Goal: Task Accomplishment & Management: Manage account settings

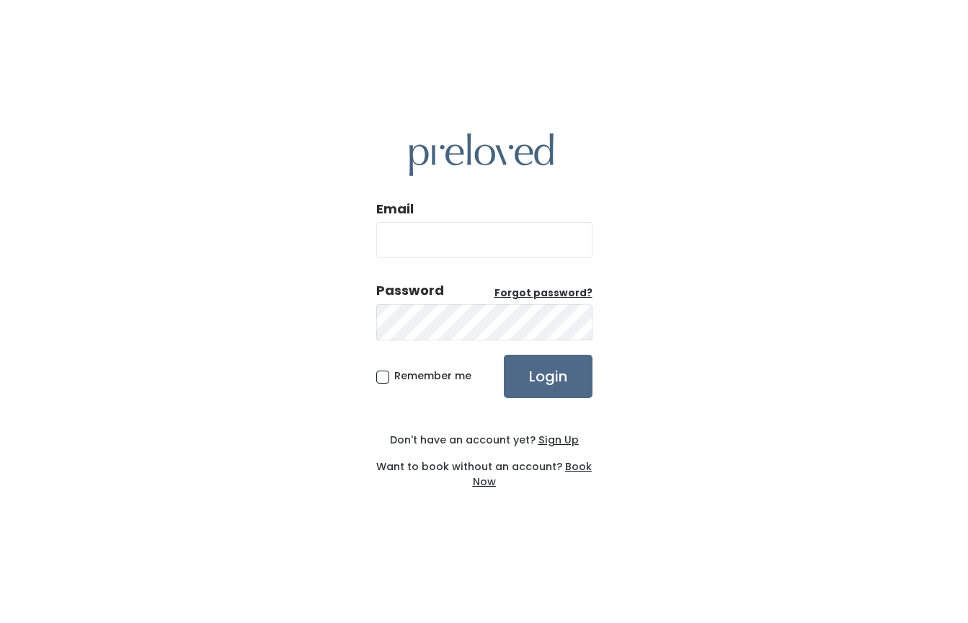
type input "hatch.laura@gmail.com"
click at [543, 376] on input "Login" at bounding box center [548, 376] width 89 height 43
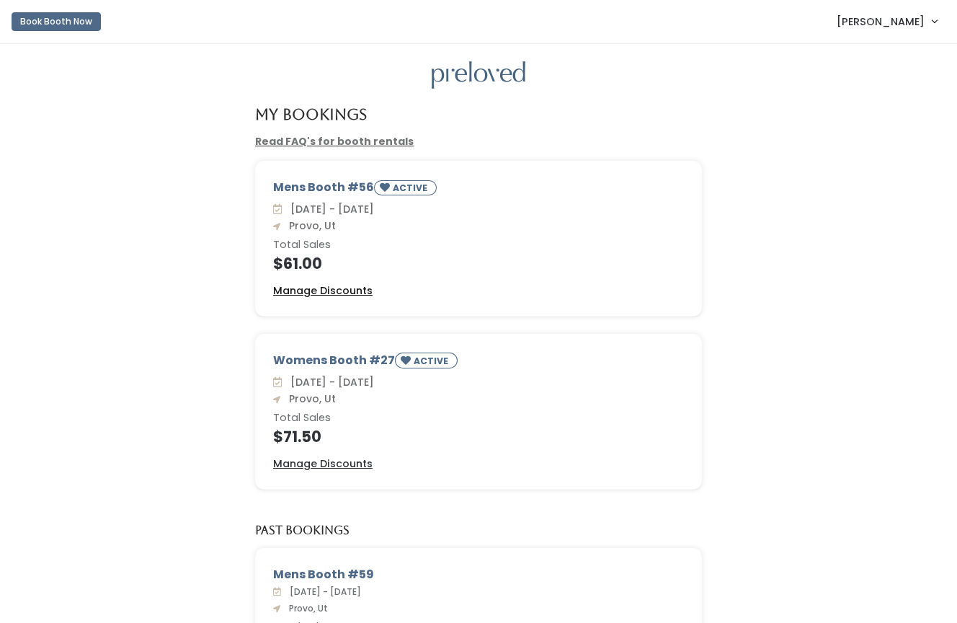
click at [329, 287] on u "Manage Discounts" at bounding box center [322, 290] width 99 height 14
click at [337, 293] on u "Manage Discounts" at bounding box center [322, 290] width 99 height 14
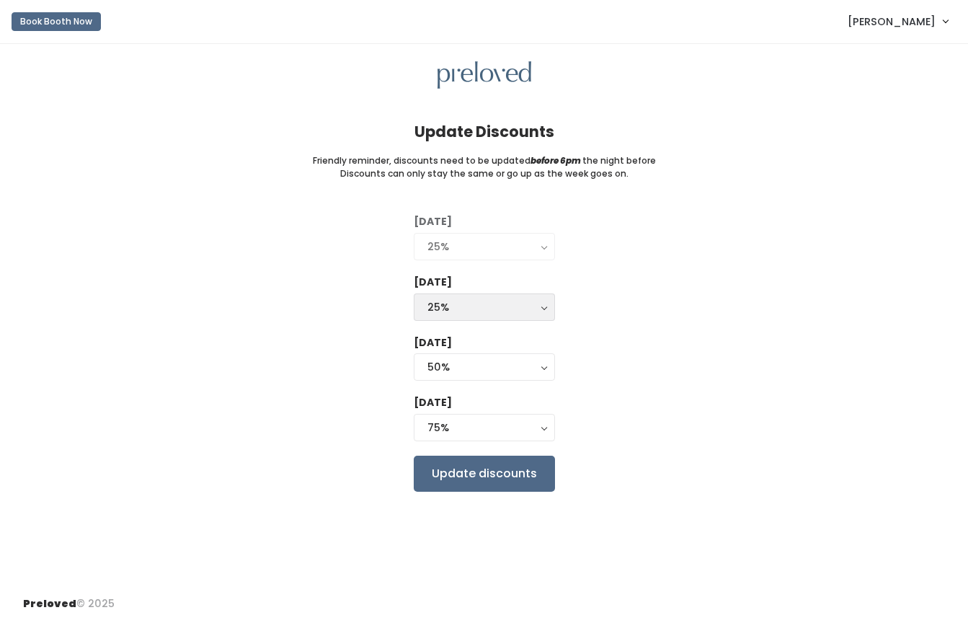
click at [479, 311] on div "25%" at bounding box center [484, 307] width 114 height 16
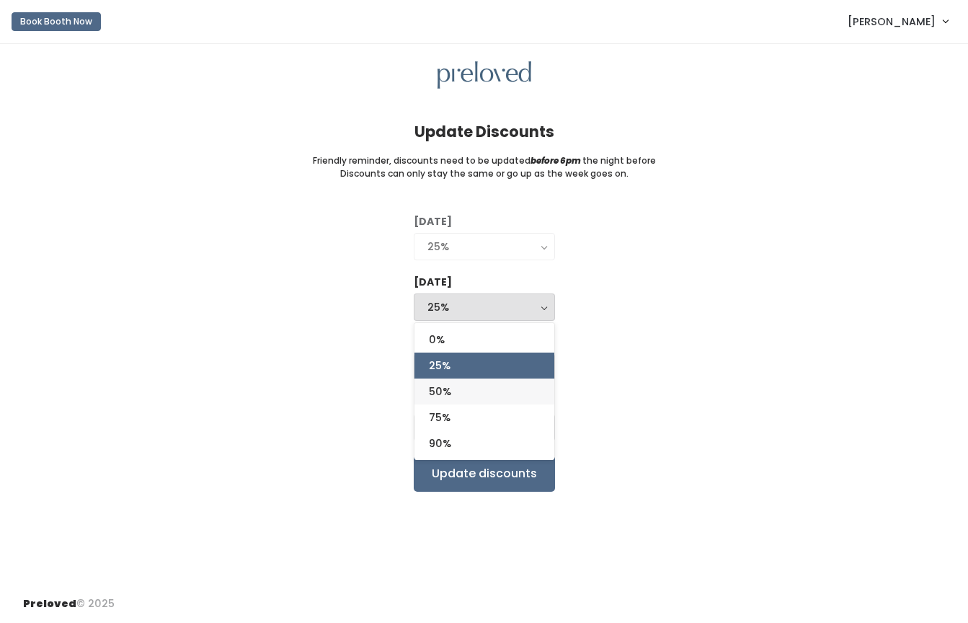
click at [471, 388] on link "50%" at bounding box center [484, 391] width 140 height 26
select select "50%"
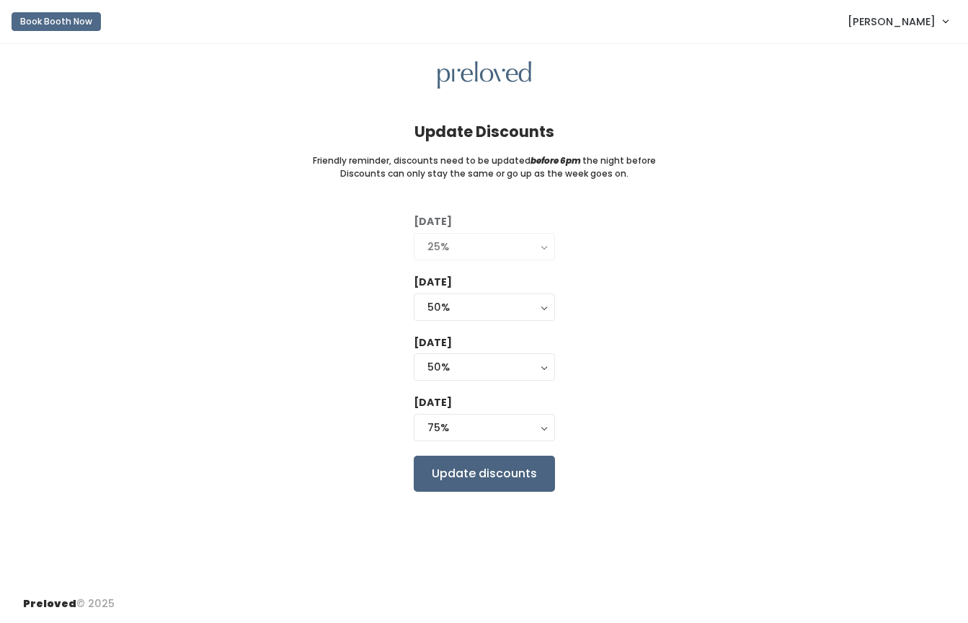
click at [482, 466] on input "Update discounts" at bounding box center [484, 473] width 141 height 36
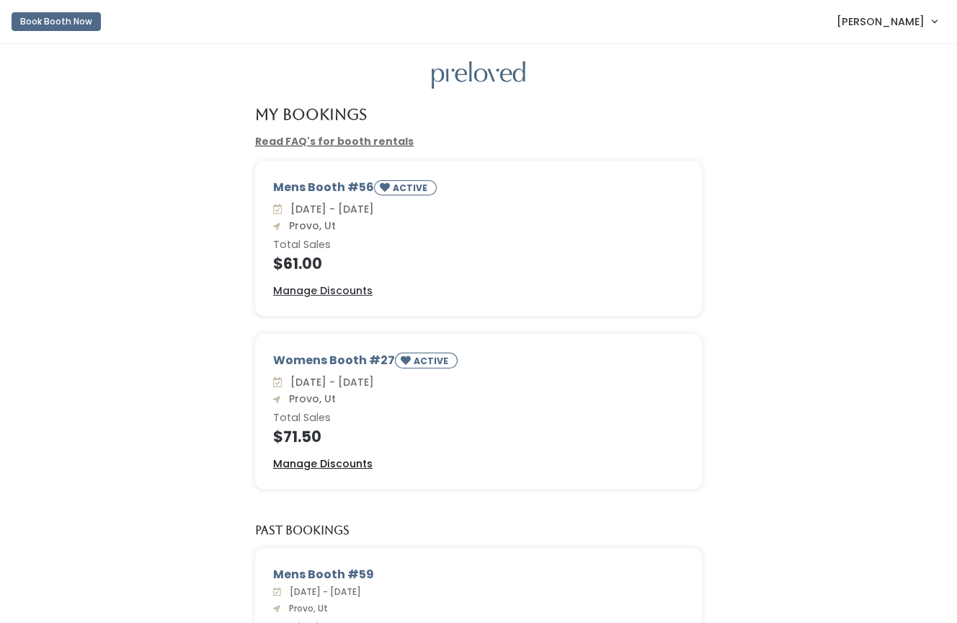
click at [331, 463] on u "Manage Discounts" at bounding box center [322, 463] width 99 height 14
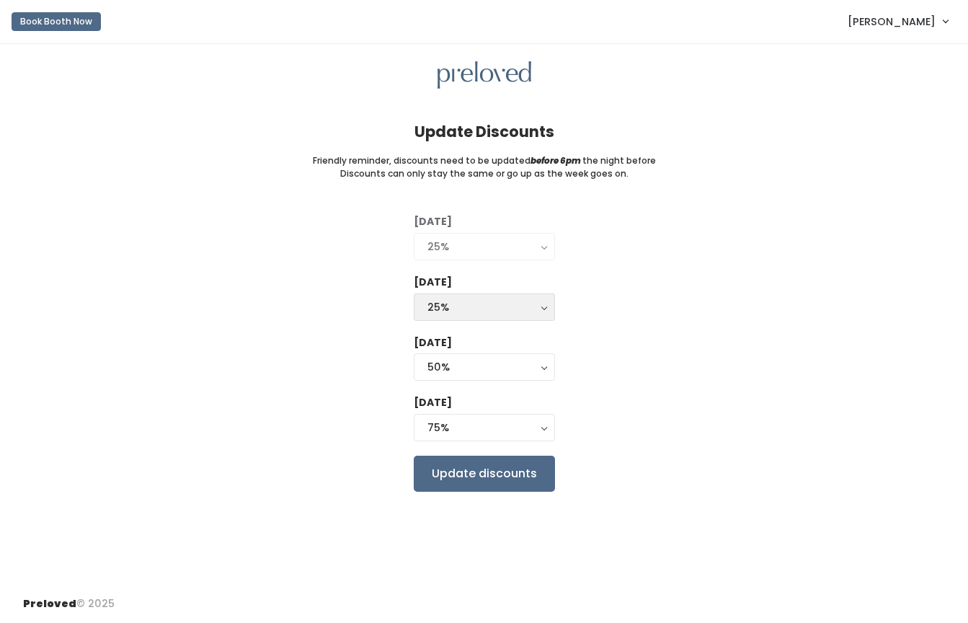
click at [465, 300] on div "25%" at bounding box center [484, 307] width 114 height 16
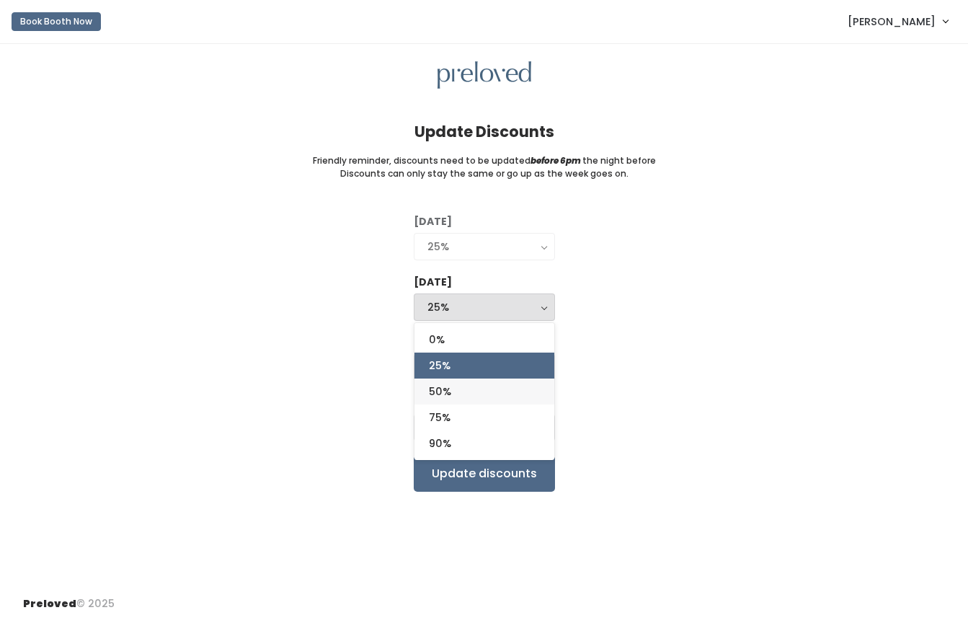
click at [451, 385] on span "50%" at bounding box center [440, 391] width 22 height 16
select select "50%"
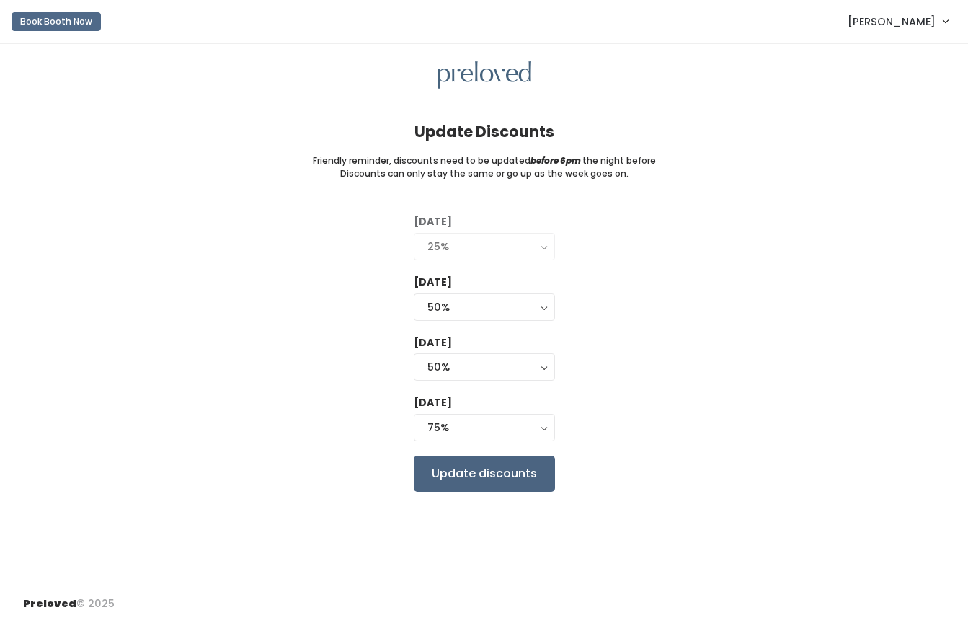
click at [463, 471] on input "Update discounts" at bounding box center [484, 473] width 141 height 36
